Goal: Navigation & Orientation: Understand site structure

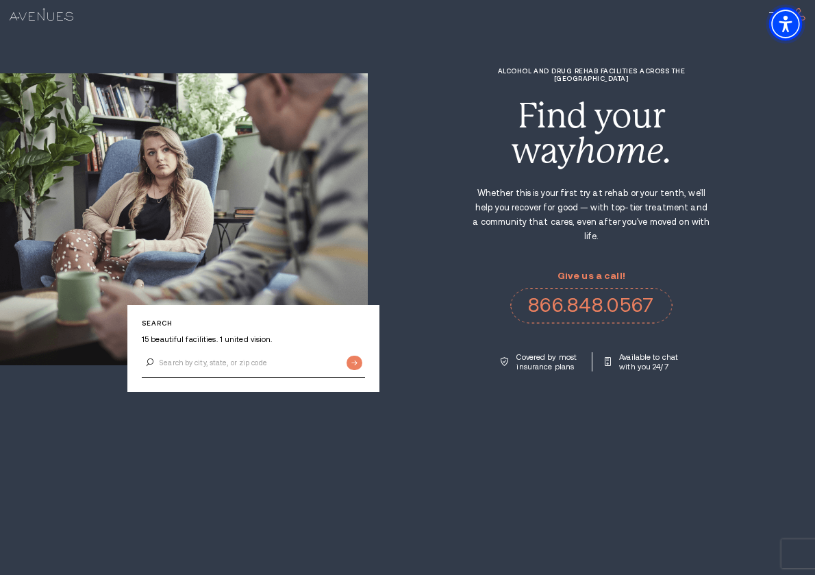
click at [766, 9] on span "Accessibility Menu" at bounding box center [786, 24] width 48 height 48
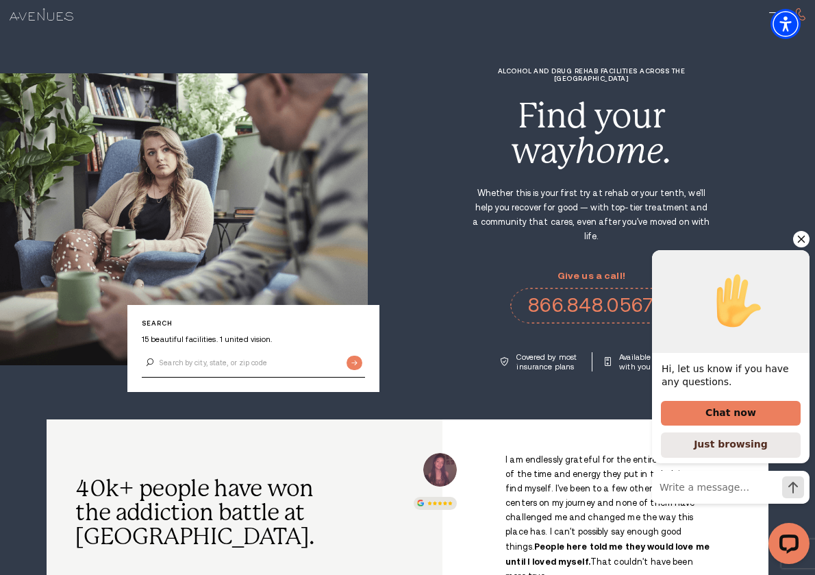
click at [801, 237] on icon "Hide greeting" at bounding box center [801, 239] width 16 height 16
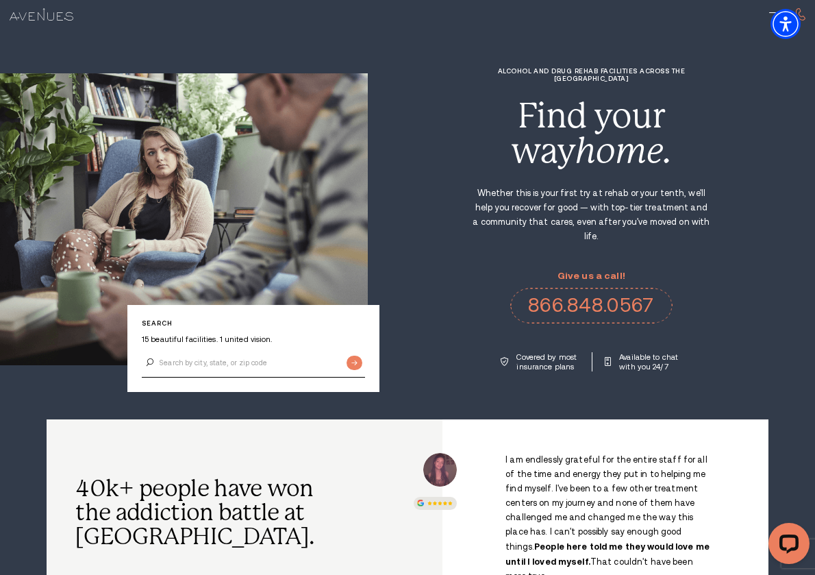
click at [737, 12] on div at bounding box center [407, 14] width 815 height 29
click at [747, 11] on div at bounding box center [407, 14] width 815 height 29
click at [761, 11] on div at bounding box center [407, 14] width 815 height 29
click at [766, 10] on span "Accessibility Menu" at bounding box center [786, 24] width 48 height 48
click at [756, 42] on section "Search 15 beautiful facilities. 1 united vision. Alcohol and Drug Rehab Facilit…" at bounding box center [407, 209] width 815 height 419
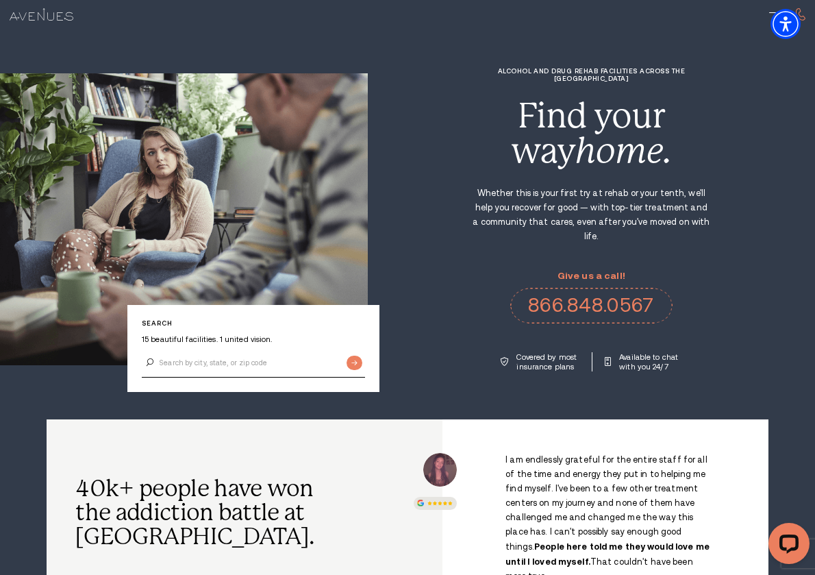
click at [757, 40] on section "Search 15 beautiful facilities. 1 united vision. Alcohol and Drug Rehab Facilit…" at bounding box center [407, 209] width 815 height 419
drag, startPoint x: 759, startPoint y: 26, endPoint x: 759, endPoint y: 2, distance: 24.0
click at [759, 23] on div at bounding box center [407, 14] width 815 height 29
click at [759, 2] on div at bounding box center [407, 14] width 815 height 29
click at [759, 10] on div at bounding box center [407, 14] width 815 height 29
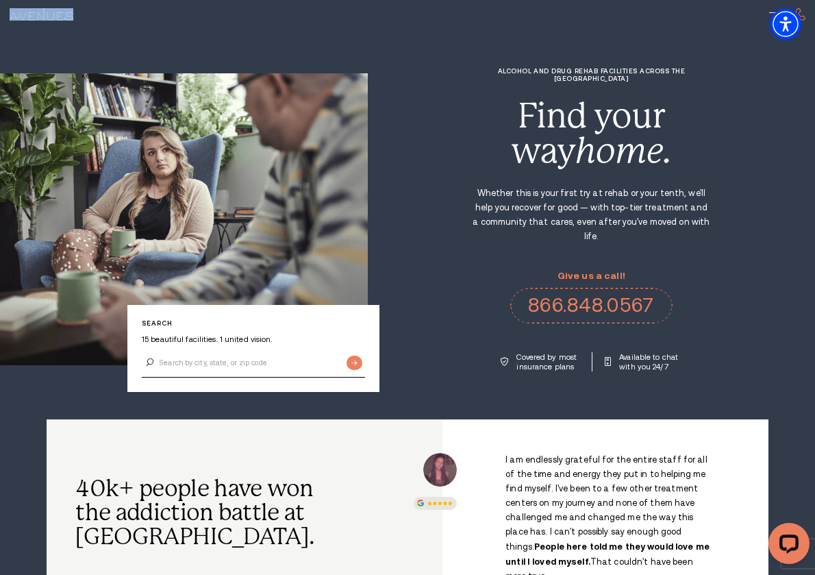
drag, startPoint x: 765, startPoint y: 8, endPoint x: 758, endPoint y: 6, distance: 7.8
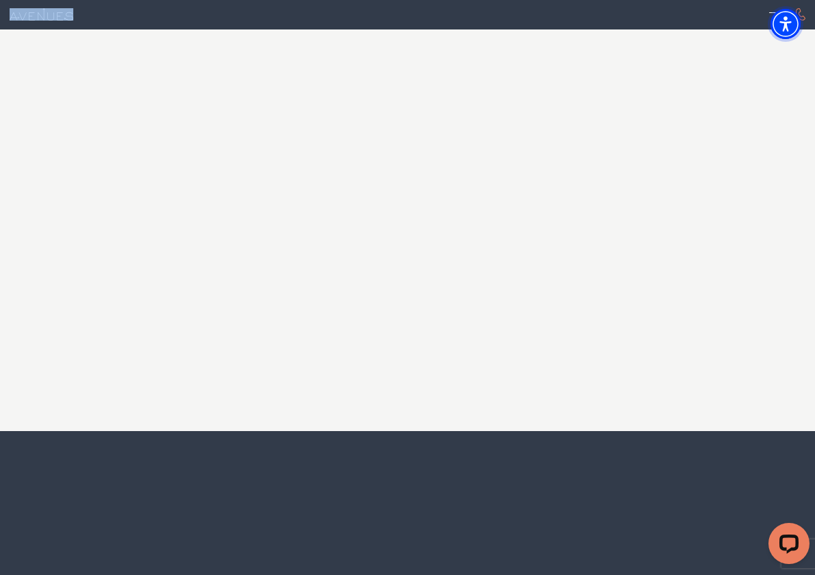
scroll to position [7236, 0]
